Goal: Navigation & Orientation: Find specific page/section

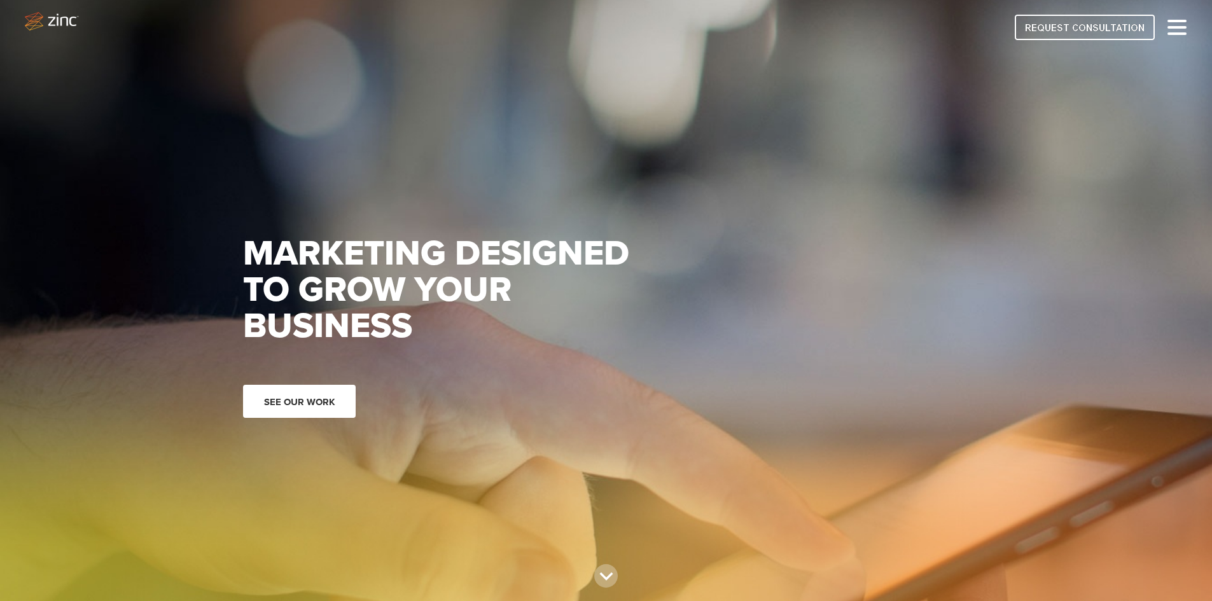
click at [295, 392] on link "See our work" at bounding box center [299, 401] width 113 height 33
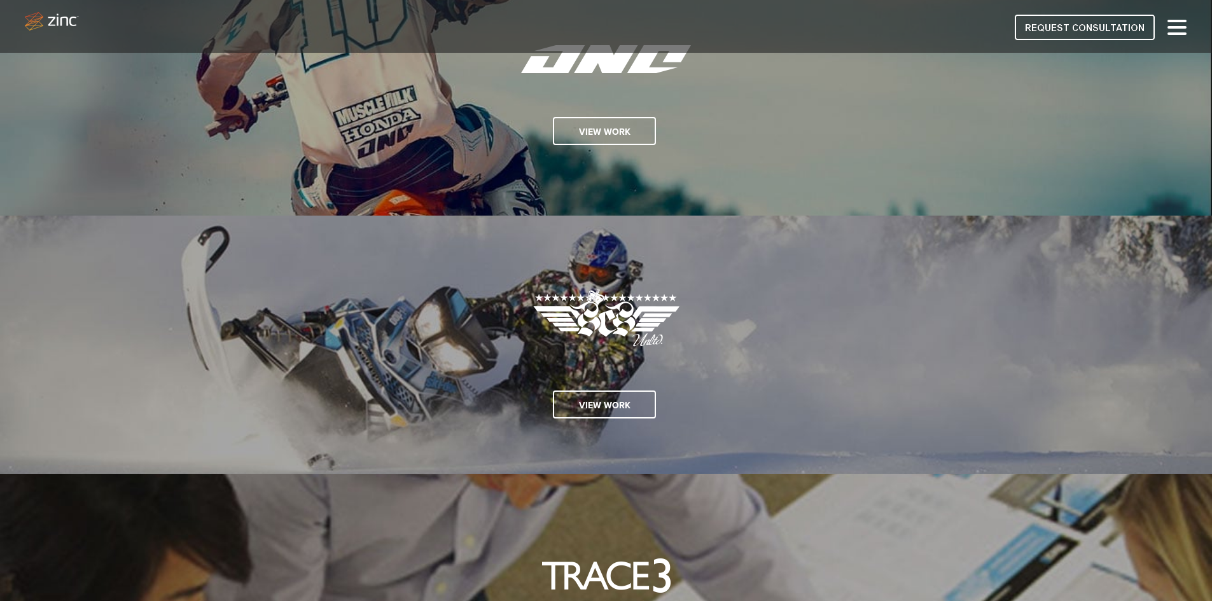
scroll to position [1209, 0]
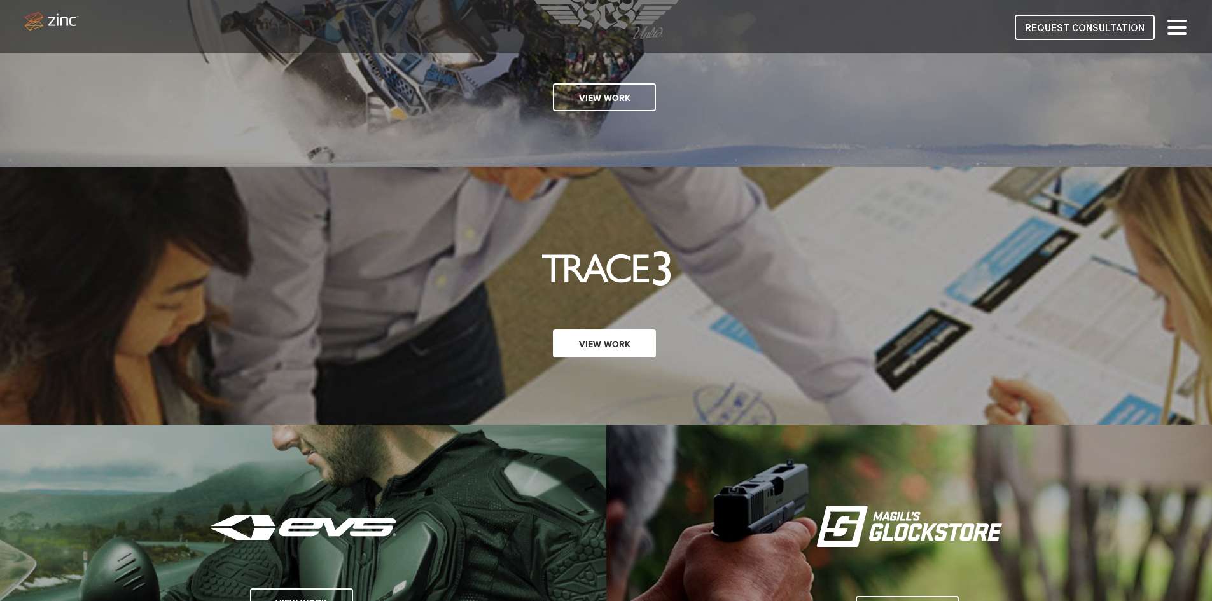
click at [587, 344] on link "View Work" at bounding box center [604, 344] width 103 height 28
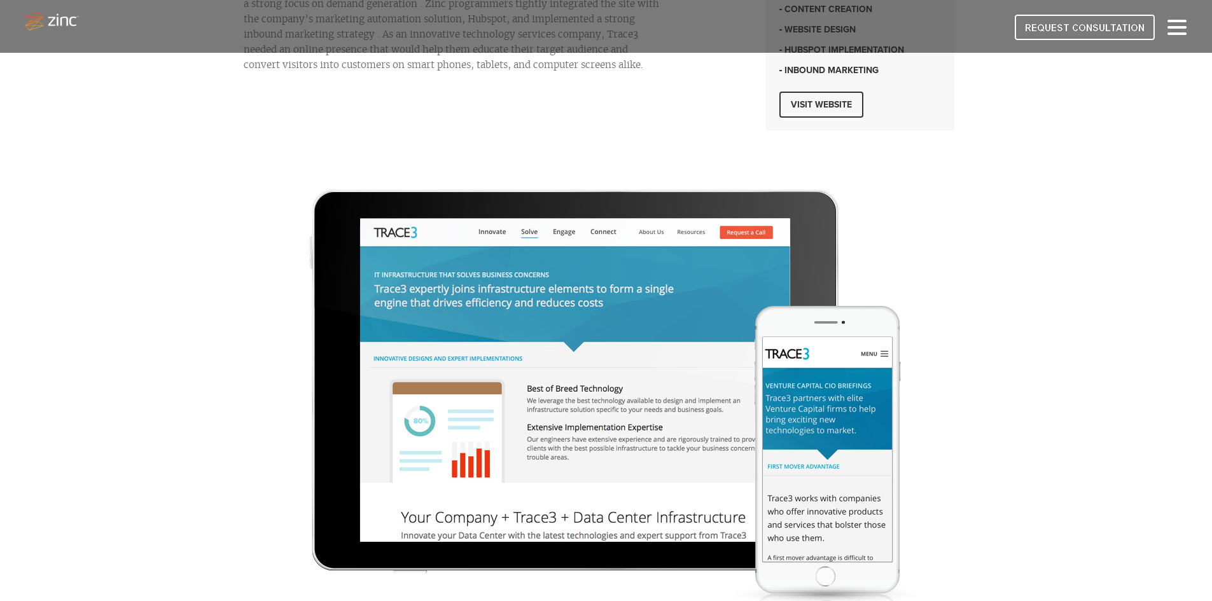
scroll to position [636, 0]
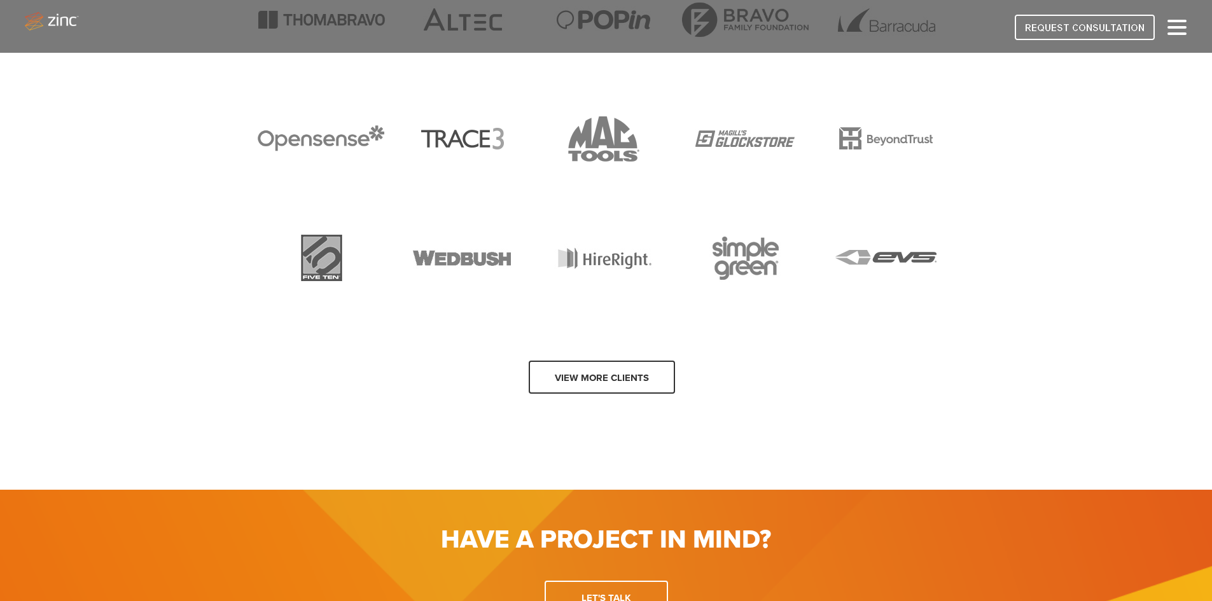
scroll to position [2683, 0]
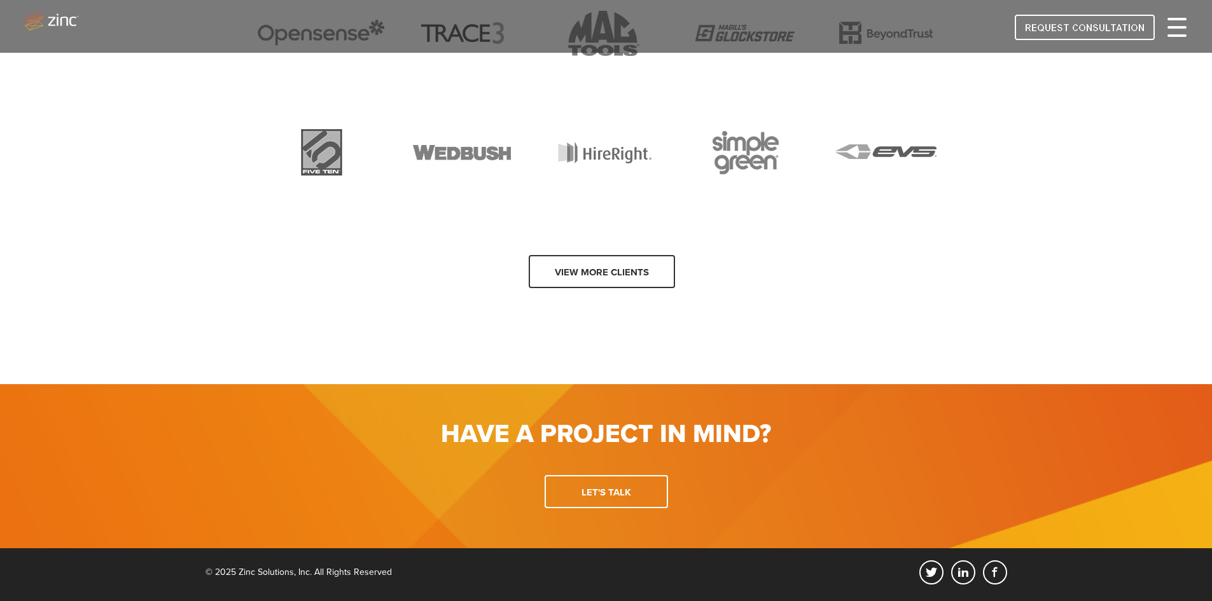
click at [1181, 27] on span at bounding box center [1176, 27] width 19 height 3
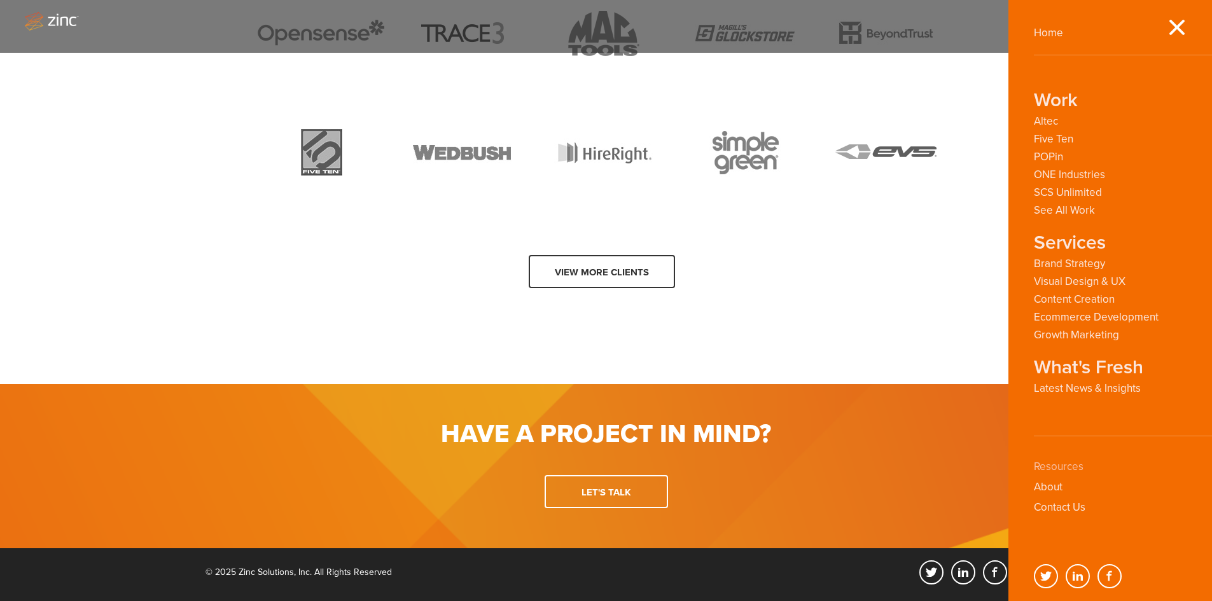
click at [1059, 466] on link "Resources" at bounding box center [1059, 466] width 50 height 13
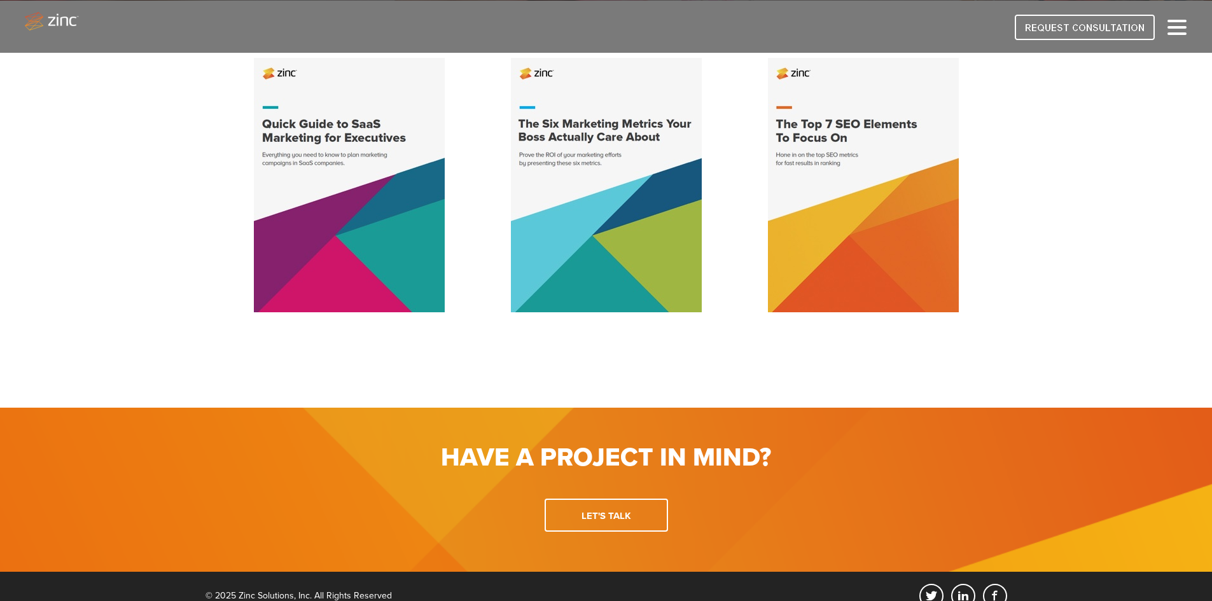
scroll to position [405, 0]
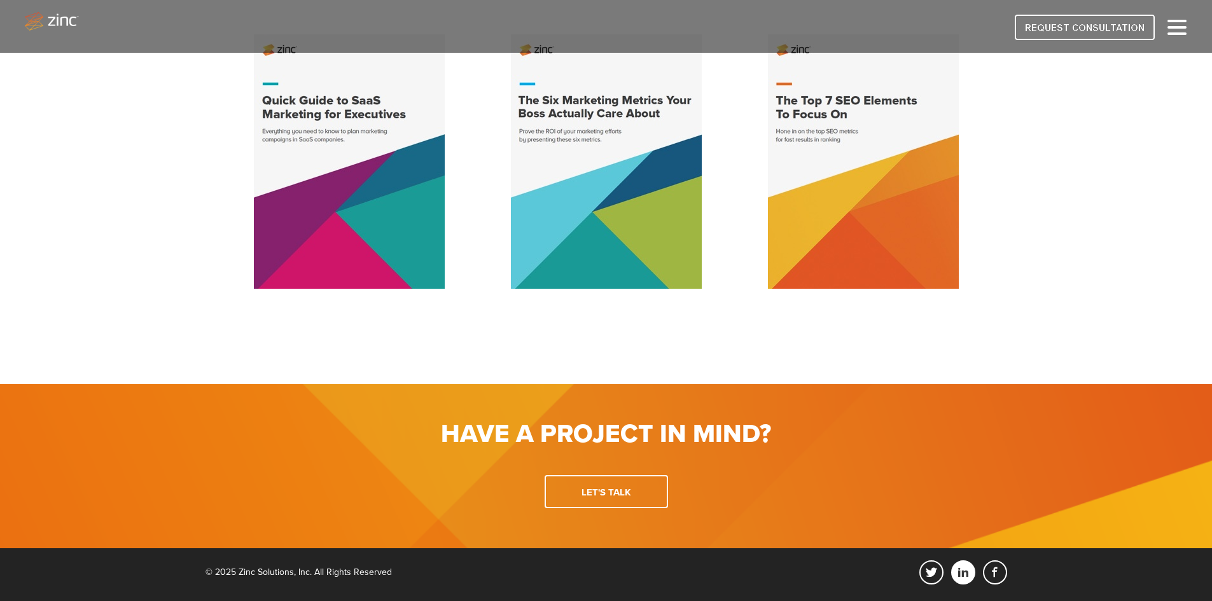
click at [963, 569] on link "linkedin" at bounding box center [963, 572] width 24 height 24
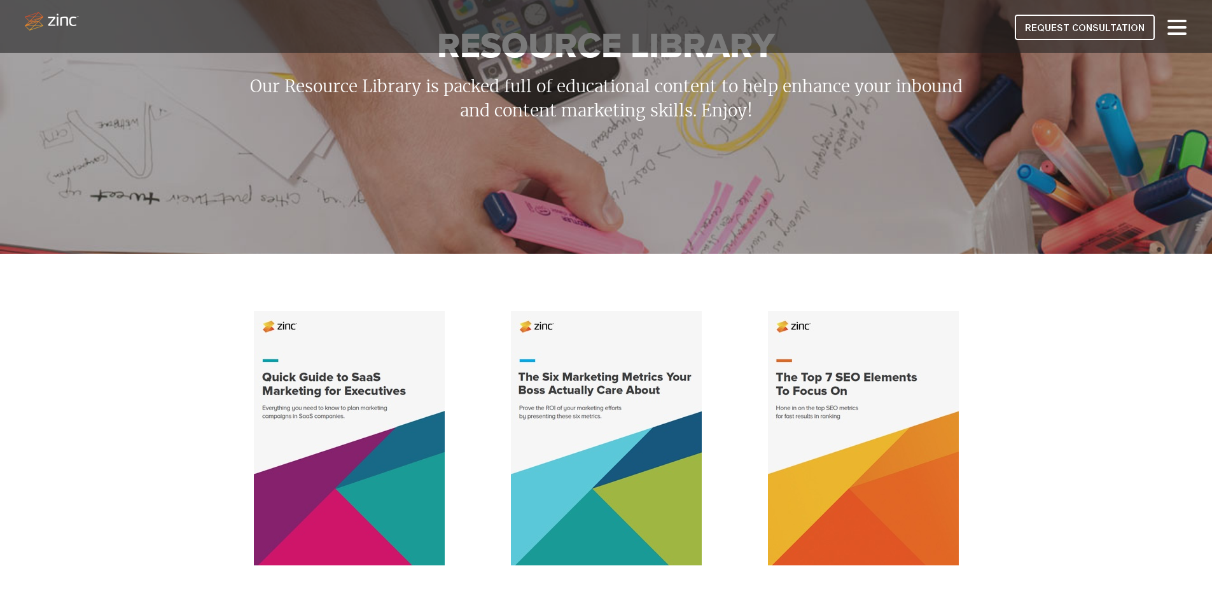
scroll to position [0, 0]
